Goal: Task Accomplishment & Management: Complete application form

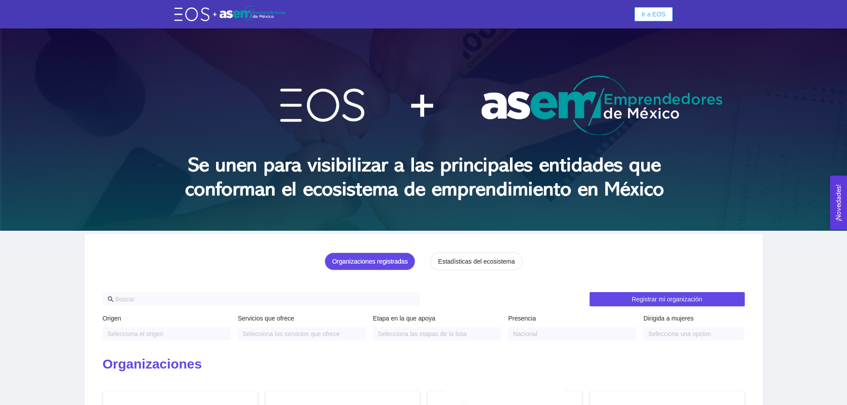
click at [655, 18] on span "Ir a EOS" at bounding box center [654, 14] width 24 height 10
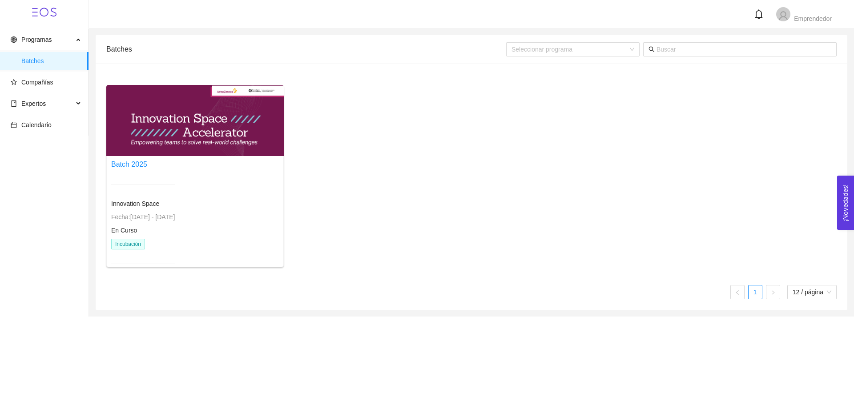
click at [175, 172] on div "Batch 2025 Innovation Space Fecha: 30/09/2025 - 20/11/2025 En Curso Incubación" at bounding box center [143, 217] width 64 height 116
click at [184, 141] on div at bounding box center [194, 120] width 177 height 71
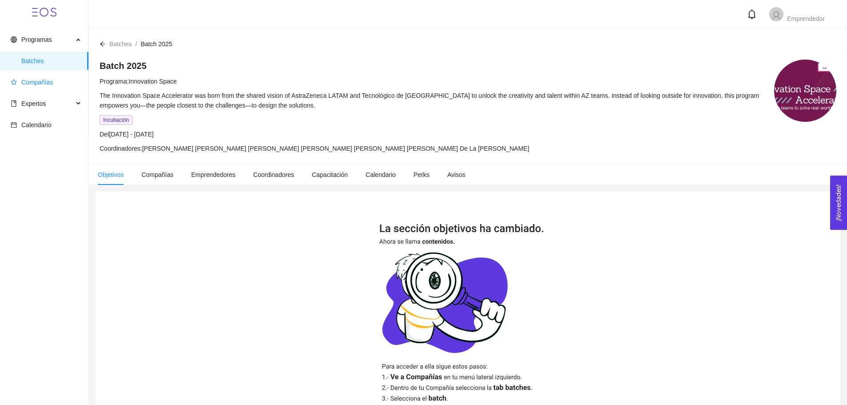
click at [44, 86] on span "Compañías" at bounding box center [37, 82] width 32 height 7
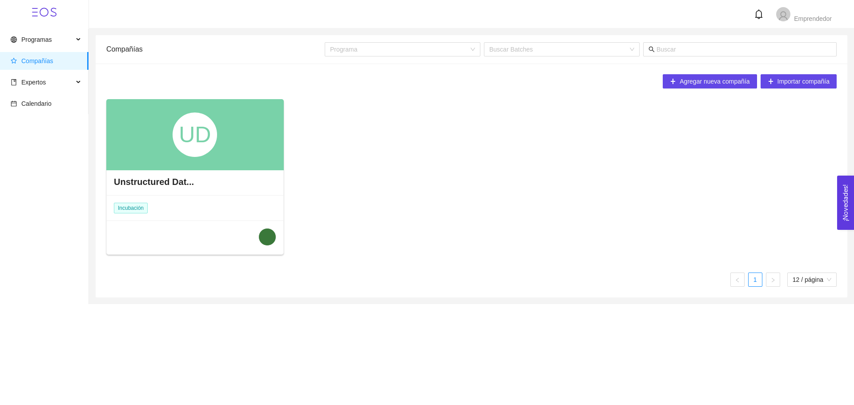
click at [60, 70] on ul "Programas Batches Compañías Expertos Calendario" at bounding box center [44, 71] width 89 height 85
click at [58, 81] on span "Expertos" at bounding box center [42, 82] width 63 height 18
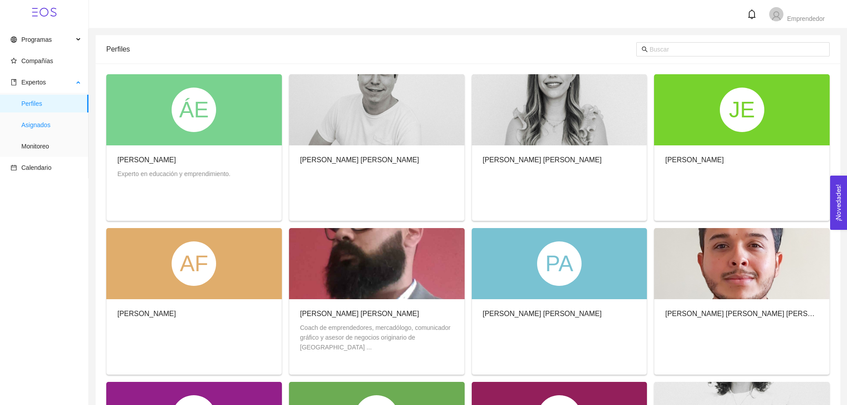
click at [47, 125] on span "Asignados" at bounding box center [51, 125] width 60 height 18
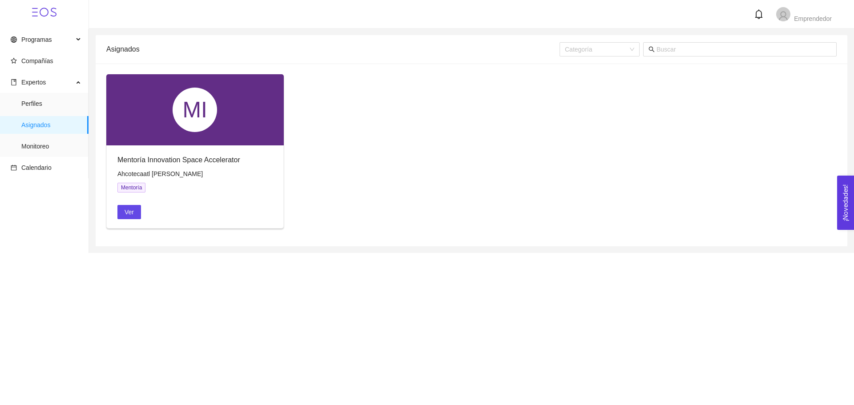
click at [177, 148] on div "Mentoría Innovation Space Accelerator Ahcotecaatl Federico Vidales Alcántara Me…" at bounding box center [195, 186] width 177 height 83
click at [204, 107] on div "MI" at bounding box center [195, 110] width 44 height 44
click at [201, 163] on div "Mentoría Innovation Space Accelerator" at bounding box center [194, 159] width 155 height 11
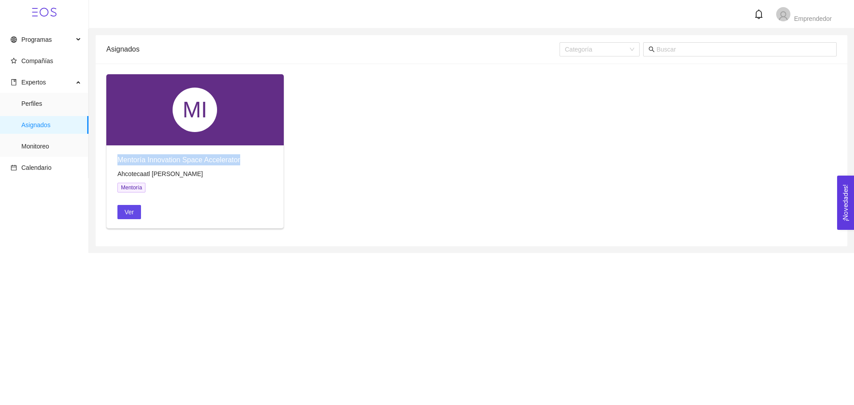
copy div "Mentoría Innovation Space Accelerator"
click at [129, 211] on span "Ver" at bounding box center [129, 212] width 9 height 10
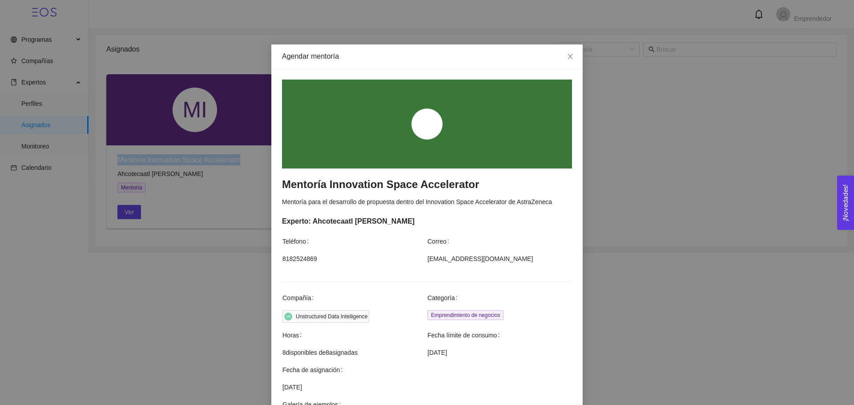
scroll to position [211, 0]
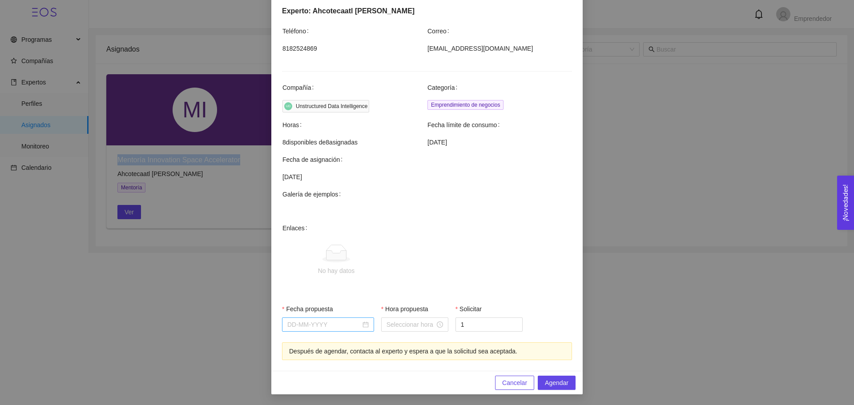
click at [331, 326] on input "Fecha propuesta" at bounding box center [323, 325] width 73 height 10
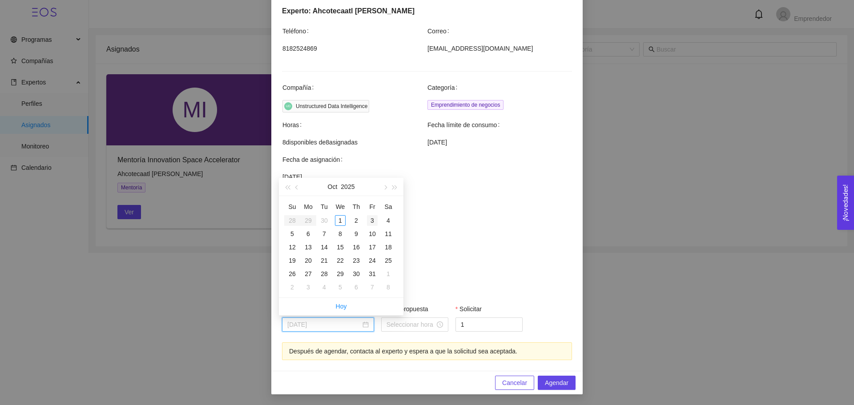
type input "October 3, 2025"
click at [374, 219] on div "3" at bounding box center [372, 220] width 11 height 11
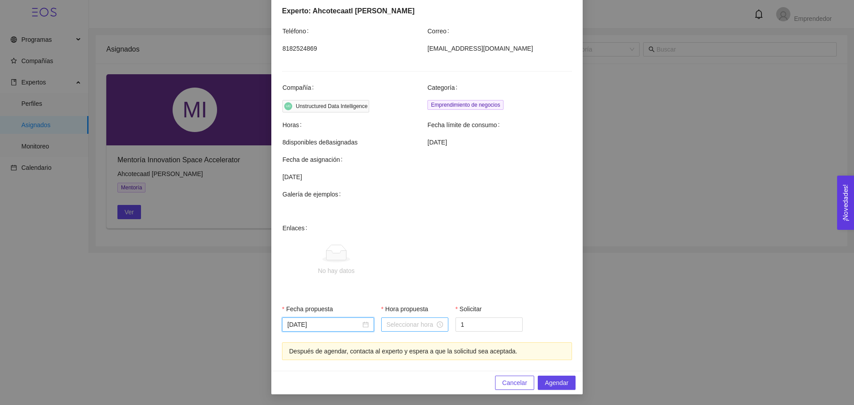
click at [431, 323] on input "Hora propuesta" at bounding box center [411, 325] width 48 height 10
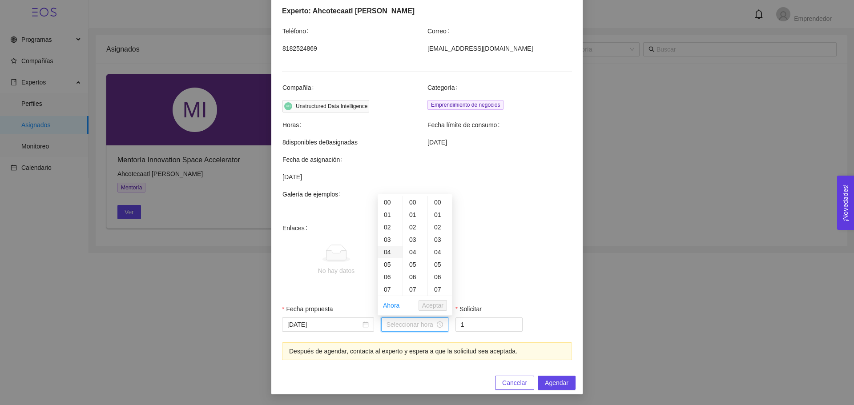
click at [388, 250] on div "04" at bounding box center [390, 252] width 25 height 12
type input "04:00:00"
click at [487, 278] on span "No hay datos" at bounding box center [441, 260] width 261 height 74
click at [432, 326] on div at bounding box center [415, 325] width 56 height 10
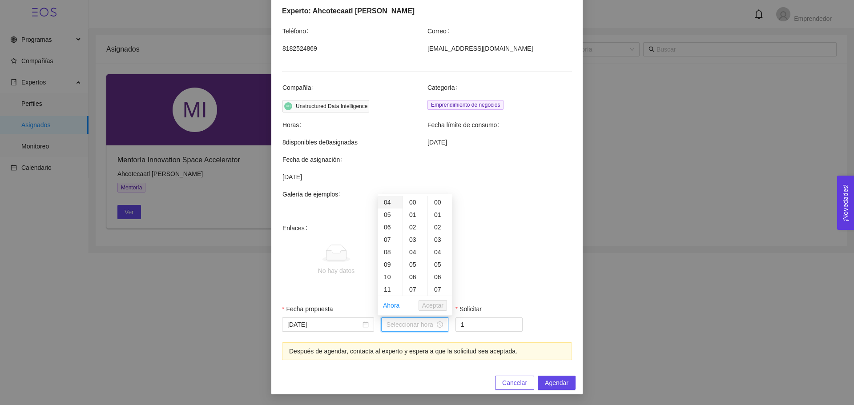
click at [388, 202] on div "04" at bounding box center [390, 202] width 25 height 12
click at [439, 306] on span "Aceptar" at bounding box center [432, 306] width 21 height 10
click at [413, 322] on input "04:00:00" at bounding box center [411, 325] width 48 height 10
click at [388, 219] on div "16" at bounding box center [390, 218] width 25 height 12
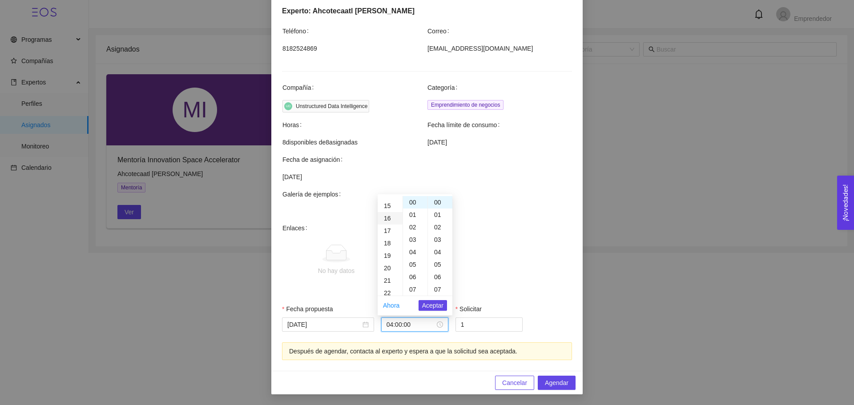
type input "16:00:00"
click at [431, 302] on span "Aceptar" at bounding box center [432, 306] width 21 height 10
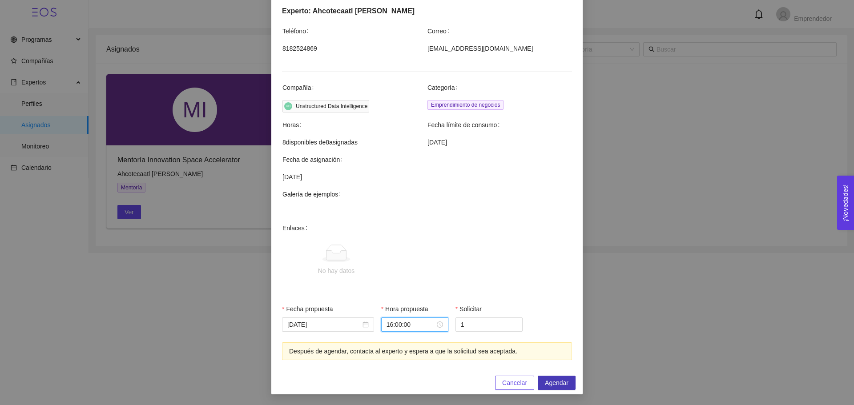
click at [555, 380] on span "Agendar" at bounding box center [557, 383] width 24 height 10
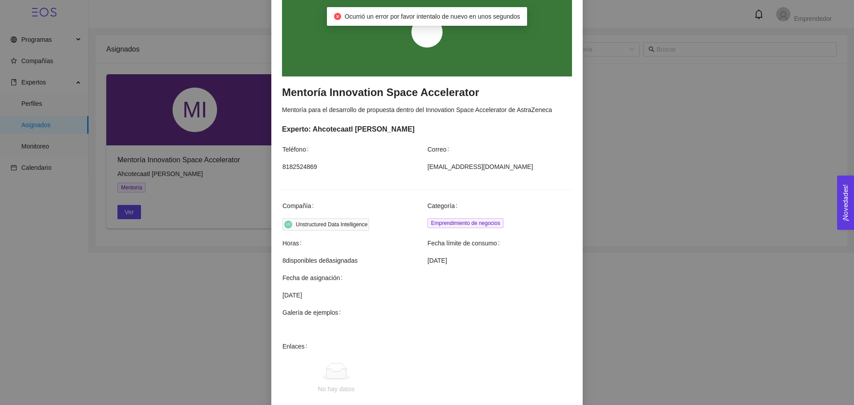
scroll to position [77, 0]
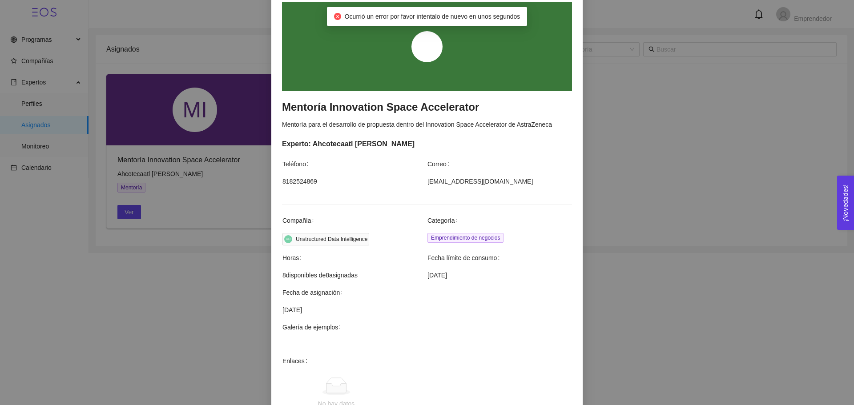
click at [492, 234] on span "Emprendimiento de negocios" at bounding box center [465, 238] width 76 height 10
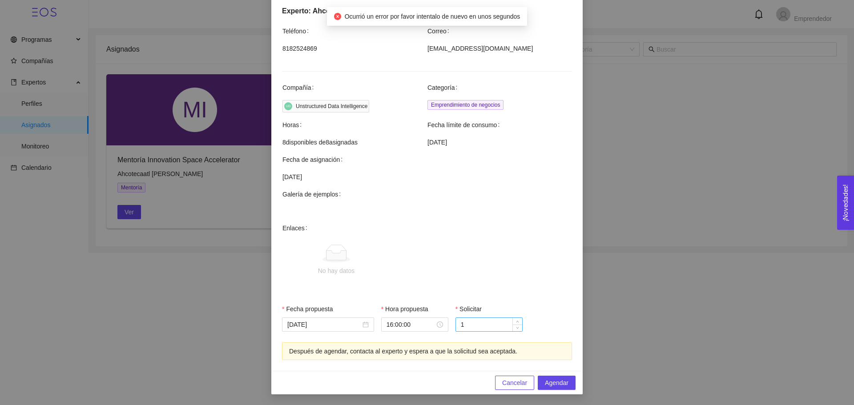
click at [471, 325] on input "1" at bounding box center [489, 324] width 66 height 13
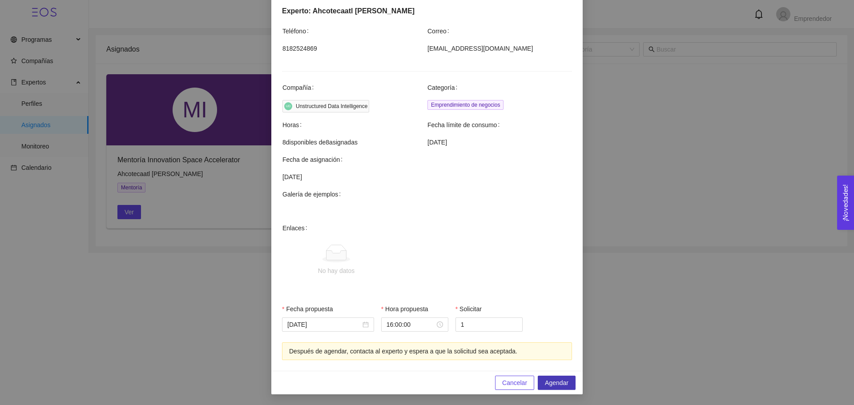
click at [549, 382] on span "Agendar" at bounding box center [557, 383] width 24 height 10
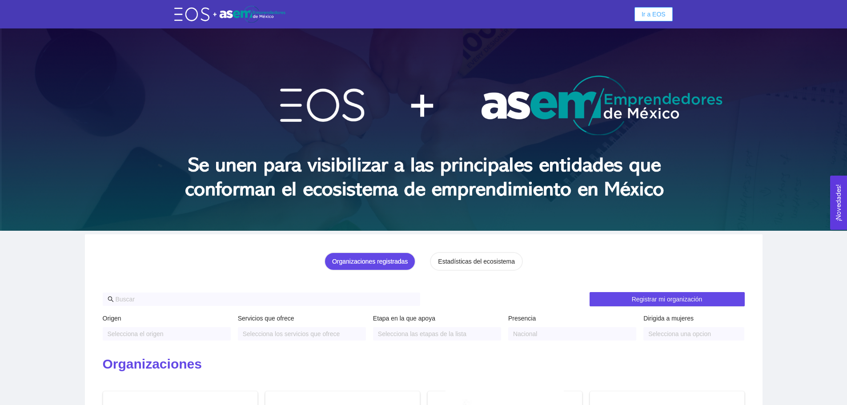
click at [645, 19] on button "Ir a EOS" at bounding box center [654, 14] width 38 height 14
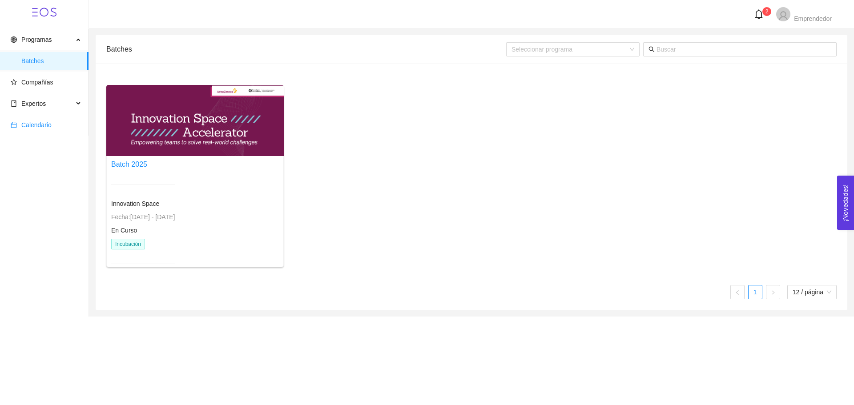
click at [47, 126] on span "Calendario" at bounding box center [36, 124] width 30 height 7
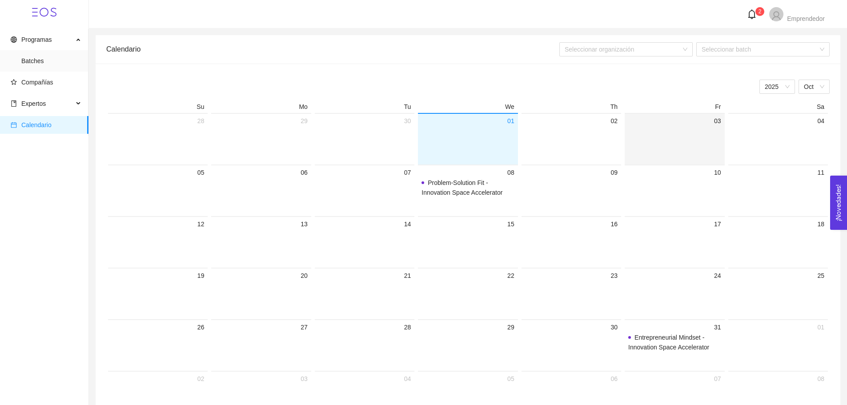
click at [676, 133] on div at bounding box center [675, 145] width 93 height 38
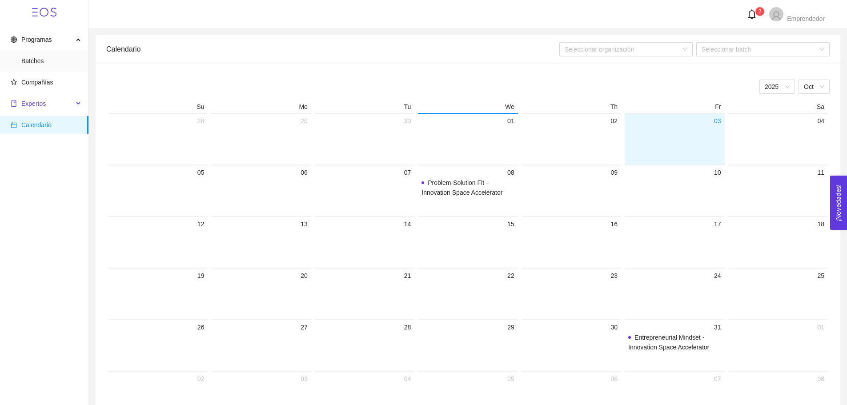
click at [52, 104] on span "Expertos" at bounding box center [42, 104] width 63 height 18
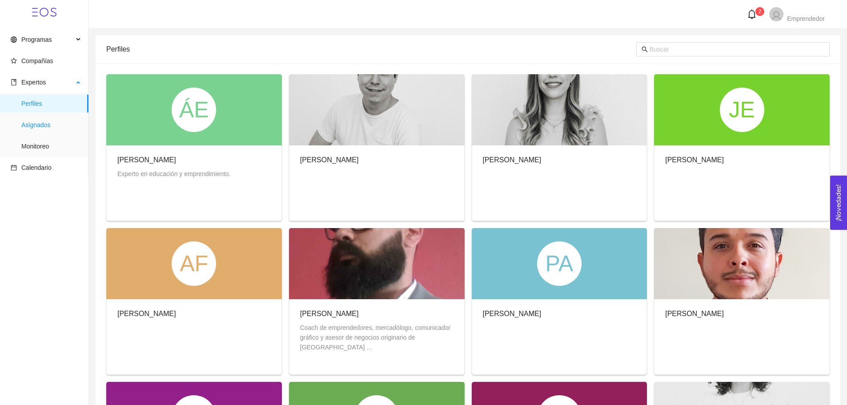
click at [57, 130] on span "Asignados" at bounding box center [51, 125] width 60 height 18
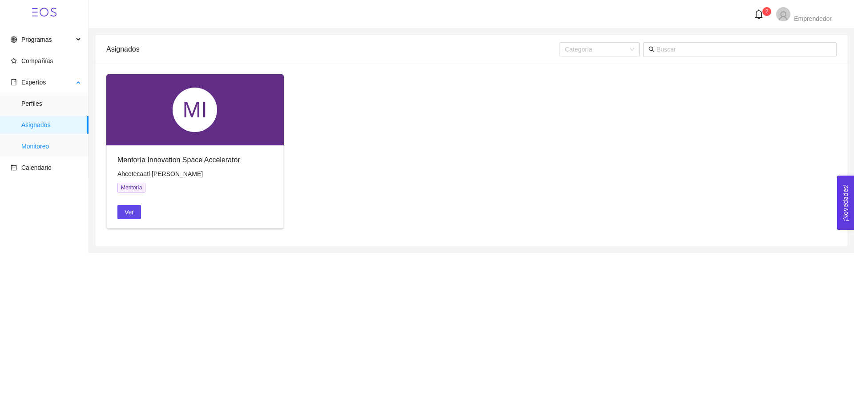
click at [52, 145] on span "Monitoreo" at bounding box center [51, 146] width 60 height 18
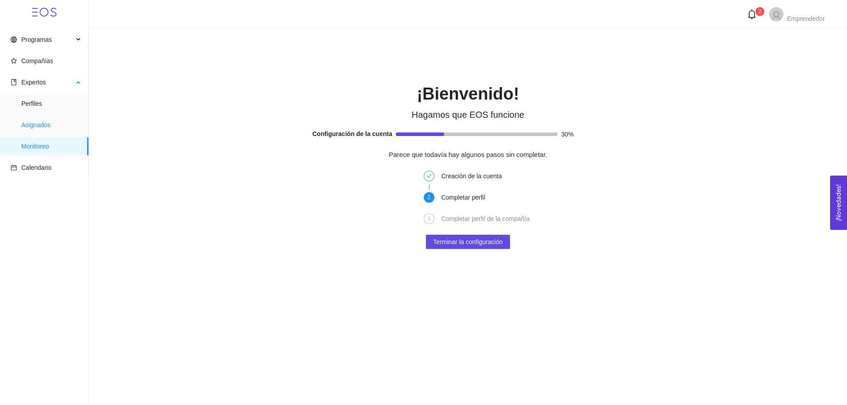
click at [27, 129] on span "Asignados" at bounding box center [51, 125] width 60 height 18
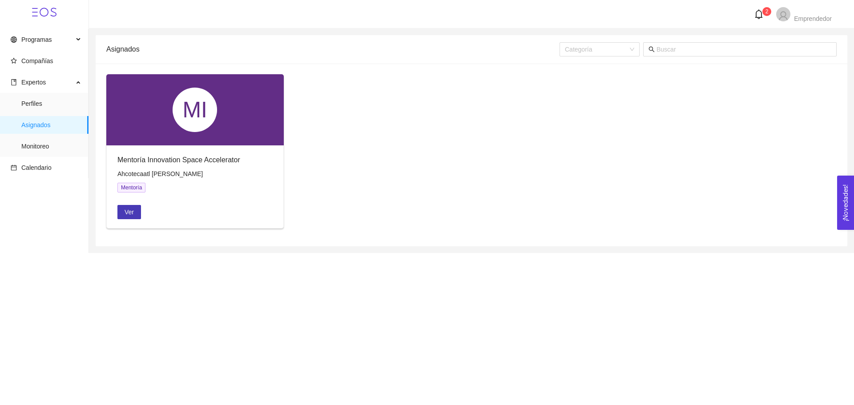
click at [128, 213] on span "Ver" at bounding box center [129, 212] width 9 height 10
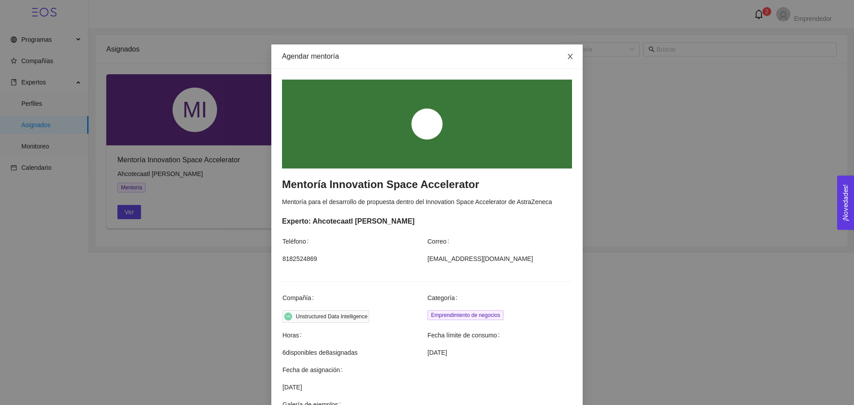
click at [568, 54] on icon "close" at bounding box center [570, 56] width 7 height 7
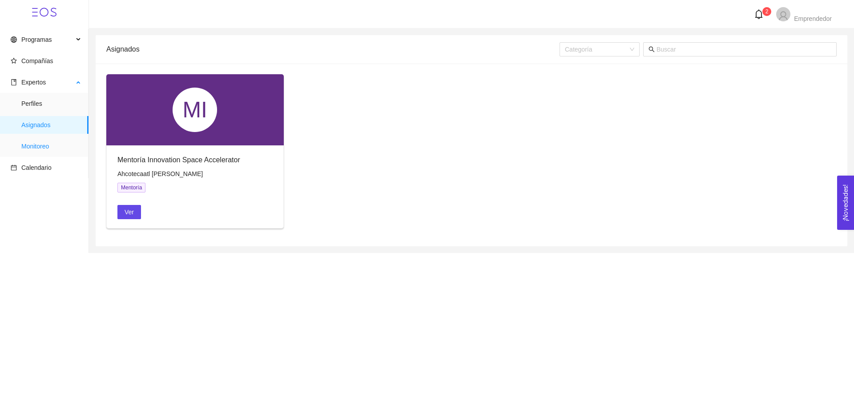
click at [50, 150] on span "Monitoreo" at bounding box center [51, 146] width 60 height 18
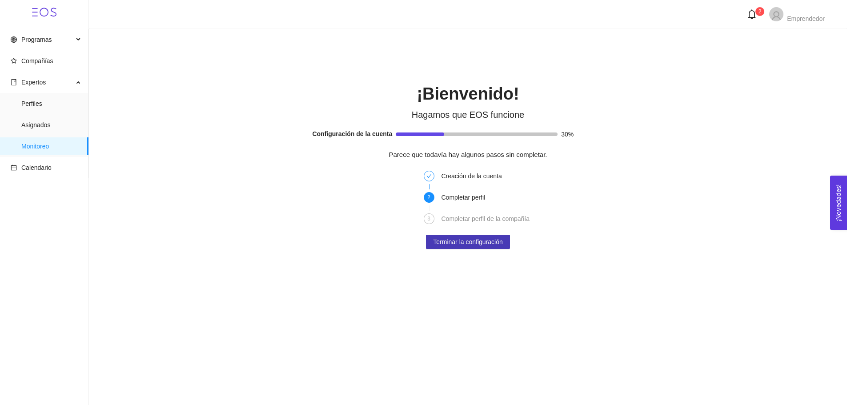
click at [460, 246] on span "Terminar la configuración" at bounding box center [467, 242] width 69 height 10
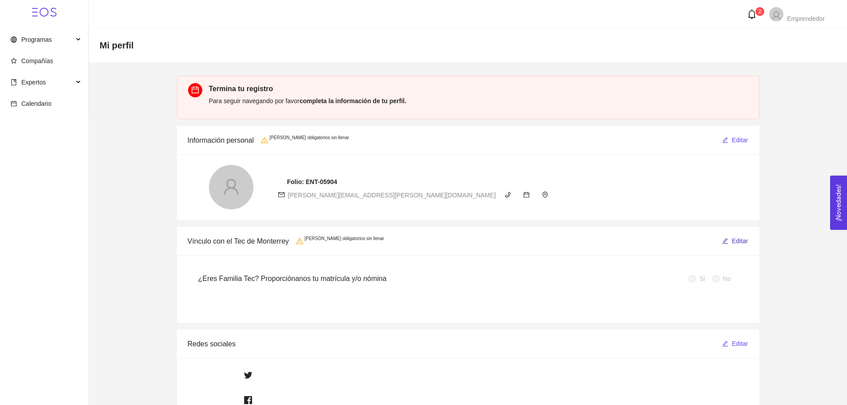
click at [732, 238] on button "Editar" at bounding box center [735, 241] width 27 height 14
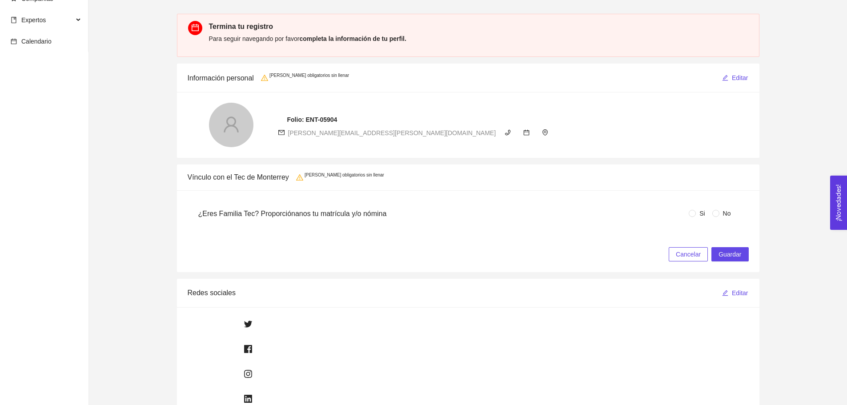
scroll to position [89, 0]
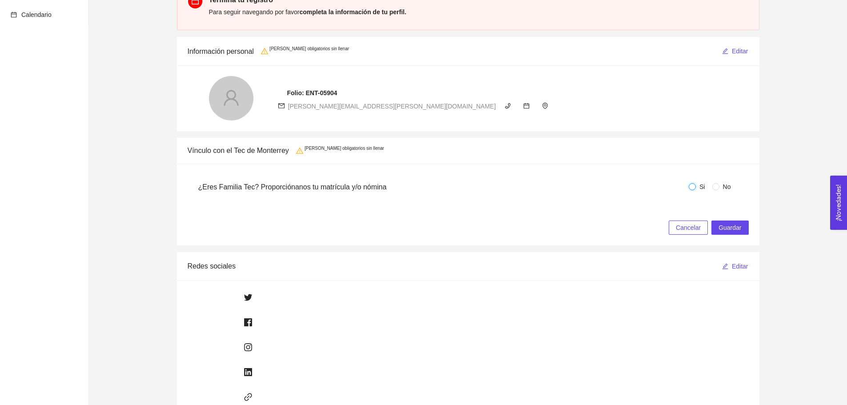
click at [696, 189] on input "Si" at bounding box center [692, 186] width 7 height 7
radio input "true"
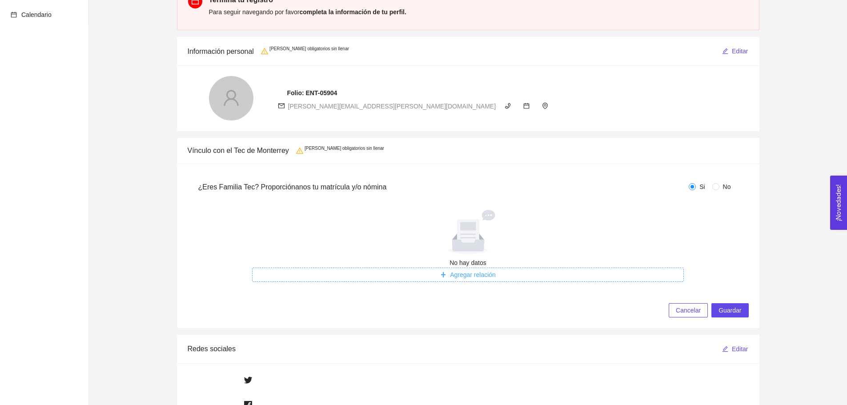
click at [470, 273] on span "Agregar relación" at bounding box center [473, 275] width 46 height 10
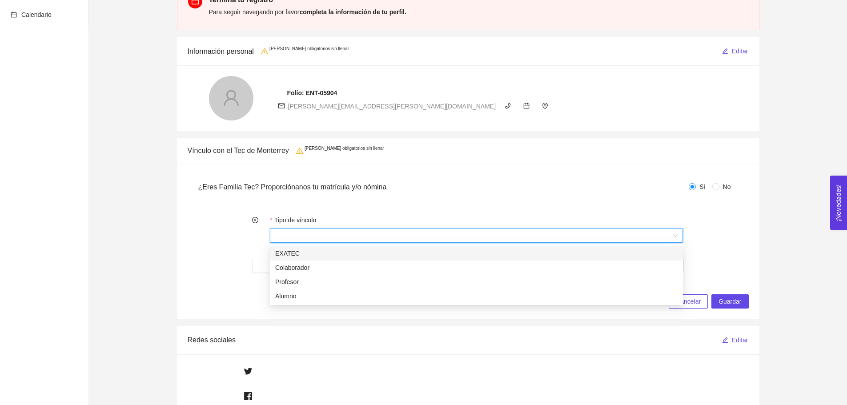
click at [398, 238] on input "Tipo de vínculo" at bounding box center [473, 235] width 396 height 13
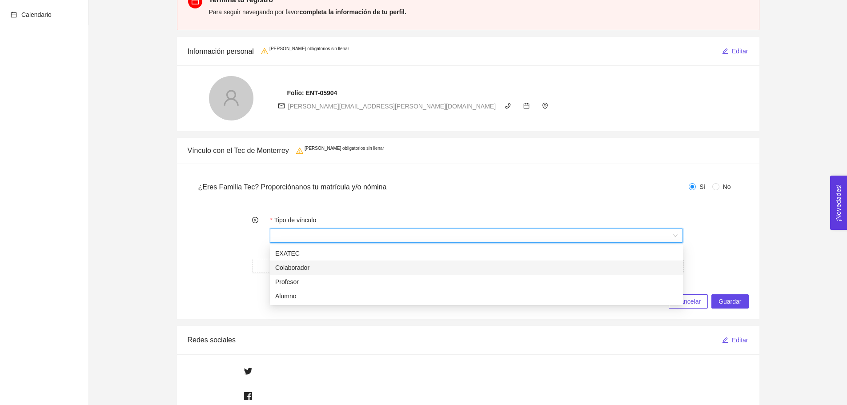
click at [295, 253] on div "EXATEC" at bounding box center [476, 254] width 403 height 10
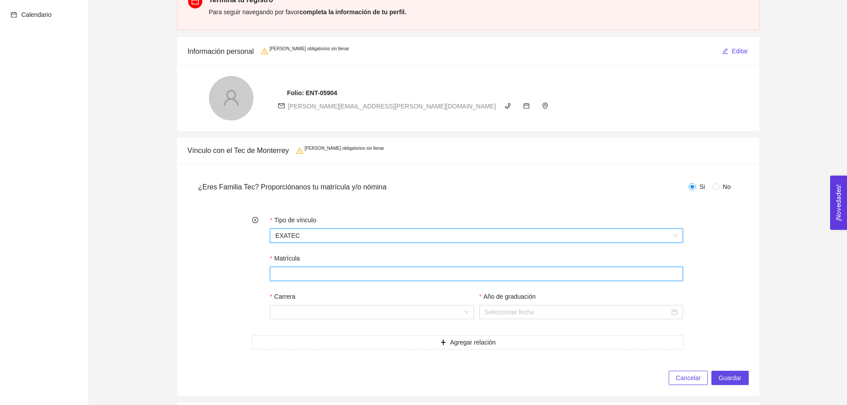
click at [396, 281] on input "Matrícula" at bounding box center [476, 274] width 413 height 14
type input "A01636124"
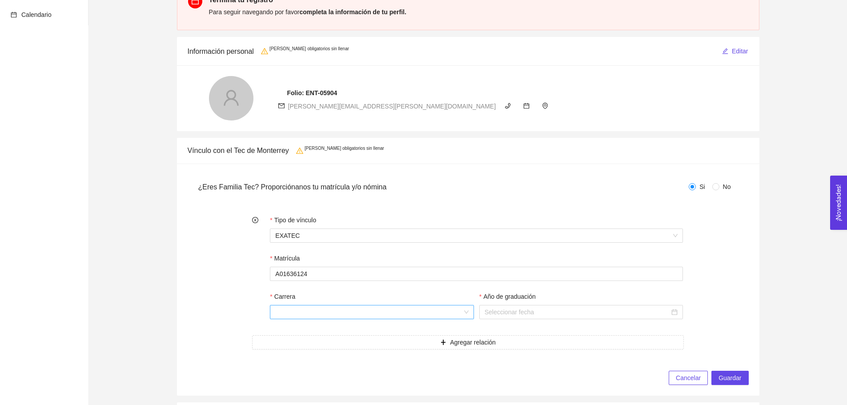
click at [395, 309] on input "Carrera" at bounding box center [368, 312] width 187 height 13
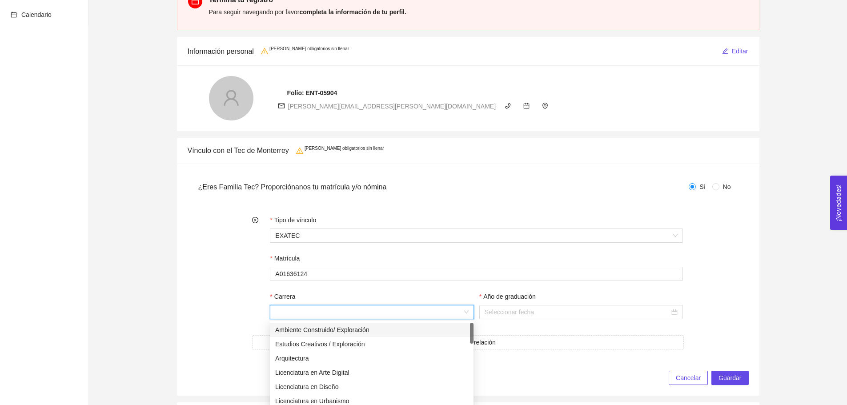
click at [395, 309] on input "Carrera" at bounding box center [368, 312] width 187 height 13
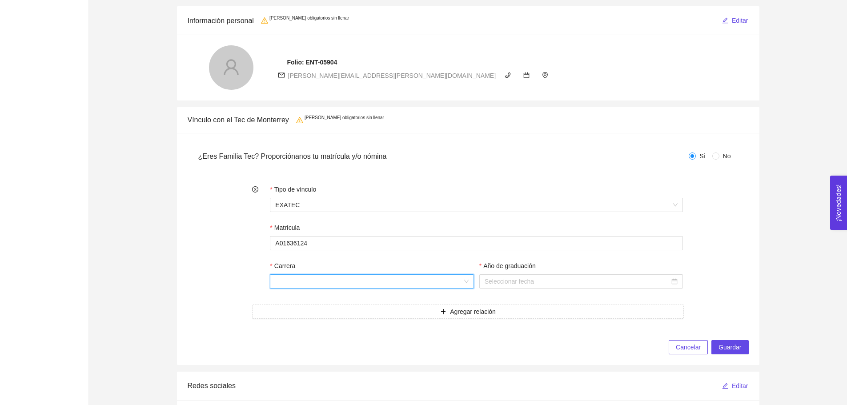
scroll to position [133, 0]
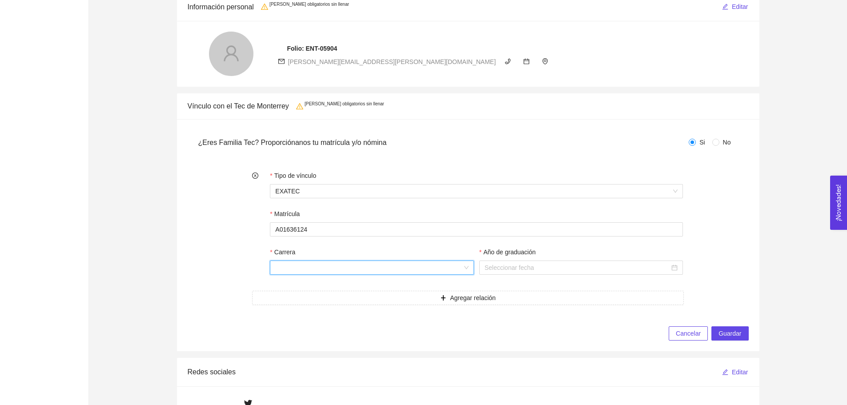
click at [401, 267] on input "Carrera" at bounding box center [368, 267] width 187 height 13
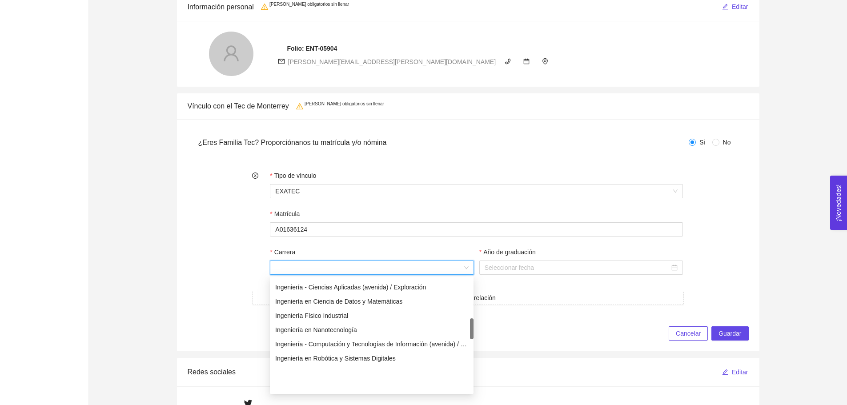
scroll to position [267, 0]
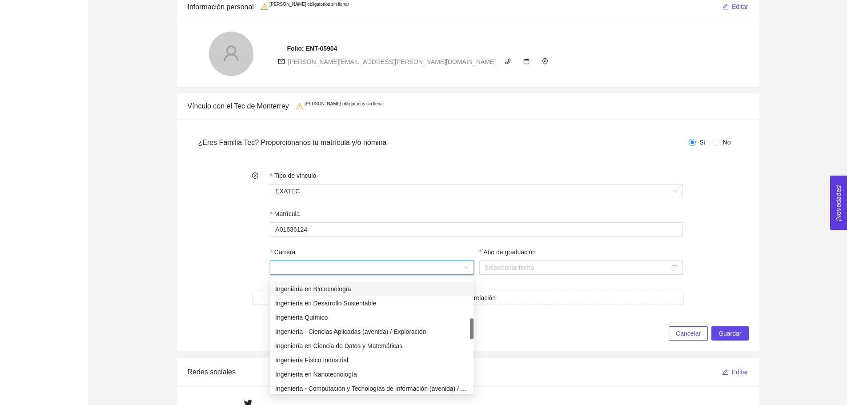
click at [330, 282] on div "Ingeniería en Biotecnología" at bounding box center [372, 289] width 204 height 14
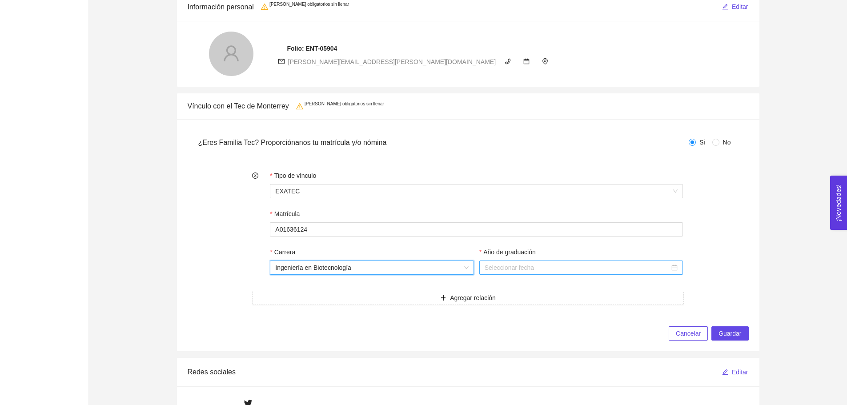
click at [516, 274] on div at bounding box center [581, 268] width 204 height 14
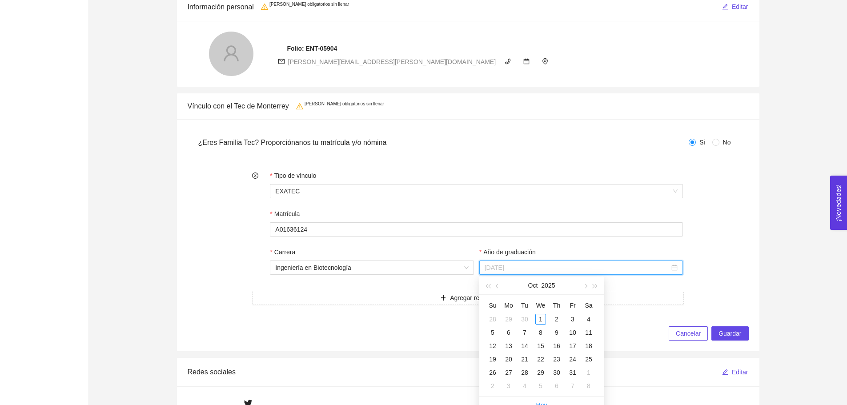
type input "[DATE]"
click at [550, 285] on button "2025" at bounding box center [548, 286] width 14 height 18
type input "[DATE]"
click at [539, 340] on div "2023" at bounding box center [541, 339] width 27 height 11
type input "[DATE]"
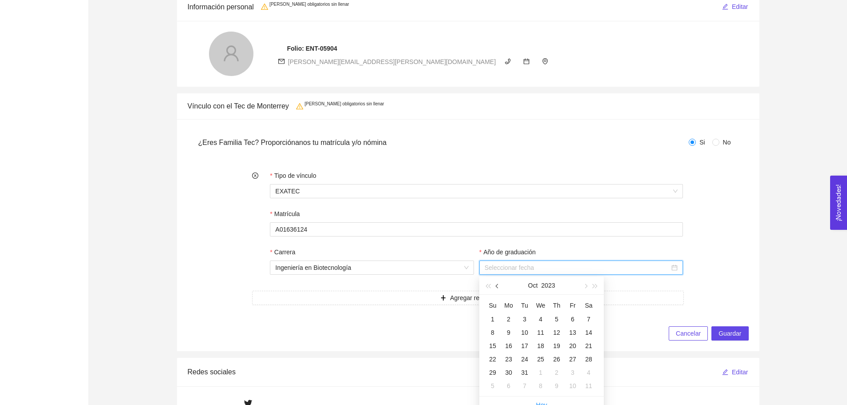
click at [496, 287] on button "button" at bounding box center [498, 286] width 10 height 18
click at [542, 373] on div "30" at bounding box center [541, 372] width 11 height 11
type input "[DATE][PERSON_NAME]"
click at [726, 329] on span "Guardar" at bounding box center [730, 334] width 23 height 10
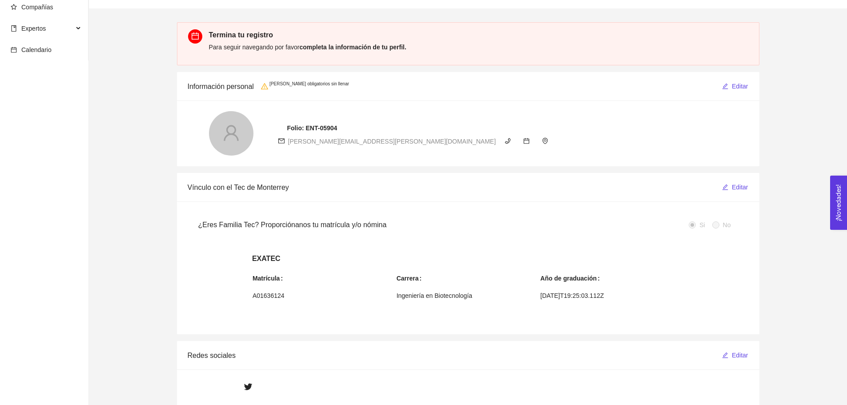
scroll to position [0, 0]
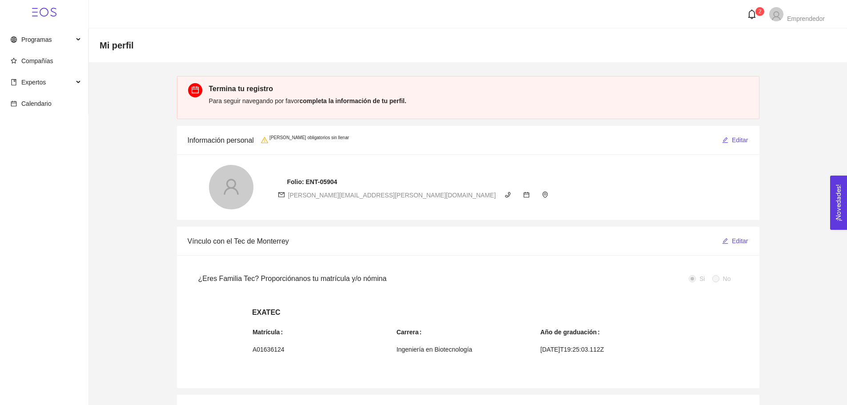
click at [756, 13] on sup "2" at bounding box center [760, 11] width 9 height 9
click at [755, 14] on icon "bell" at bounding box center [753, 14] width 8 height 10
